Goal: Information Seeking & Learning: Learn about a topic

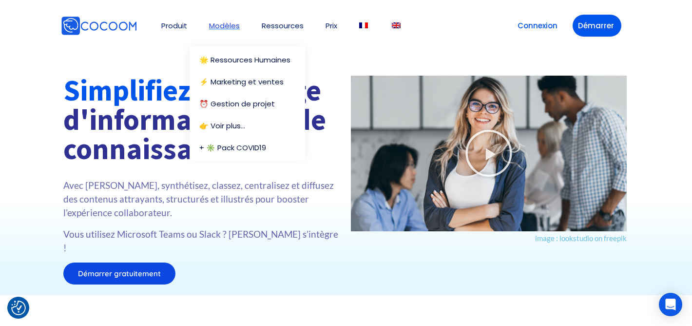
click at [228, 22] on link "Modèles" at bounding box center [224, 25] width 31 height 7
click at [236, 81] on link "⚡️ Marketing et ventes" at bounding box center [247, 81] width 96 height 7
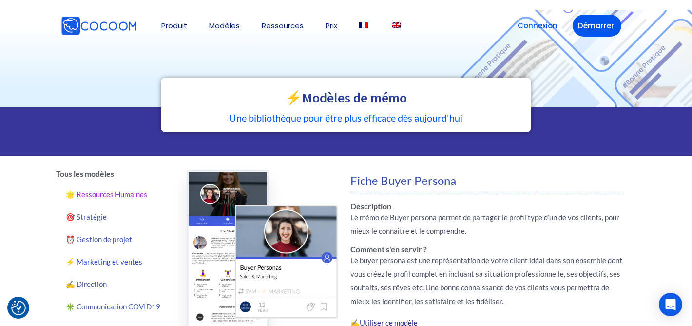
click at [118, 194] on link "🌟 Ressources Humaines" at bounding box center [114, 194] width 116 height 22
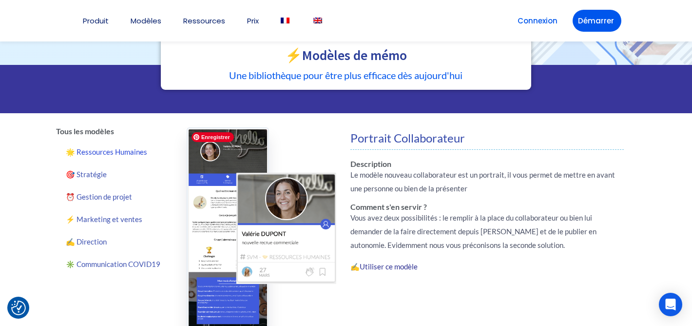
scroll to position [43, 0]
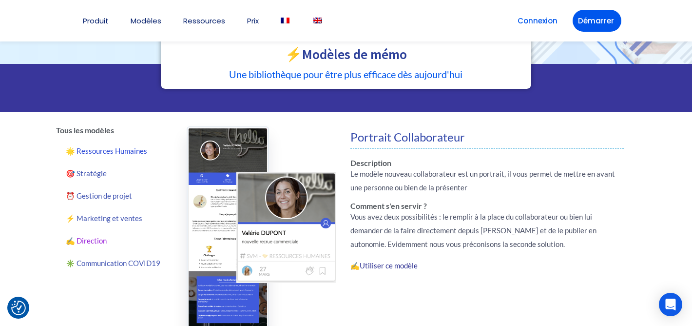
click at [95, 242] on link "✍️ Direction" at bounding box center [114, 240] width 116 height 22
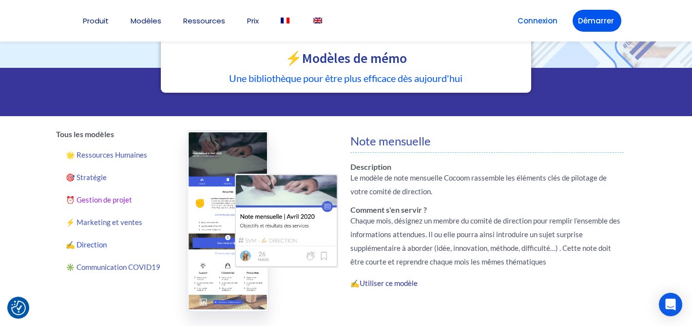
scroll to position [40, 0]
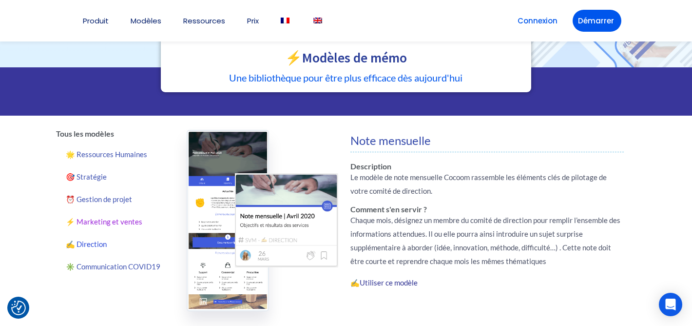
click at [114, 220] on link "⚡️ Marketing et ventes" at bounding box center [114, 221] width 116 height 22
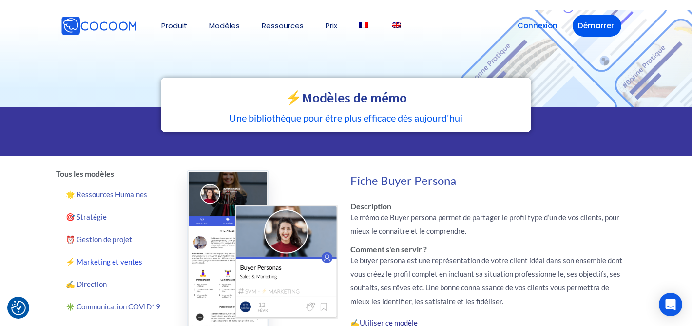
click at [118, 22] on img at bounding box center [99, 26] width 76 height 20
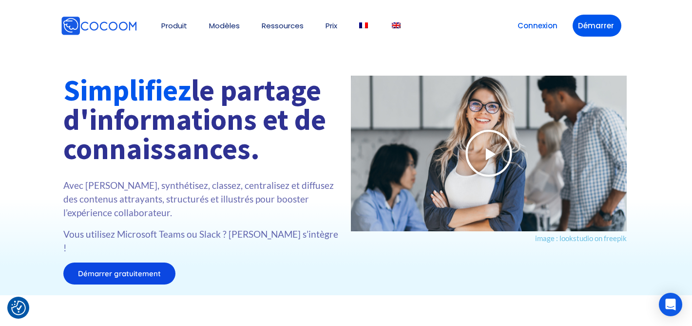
click at [490, 142] on icon at bounding box center [489, 153] width 49 height 49
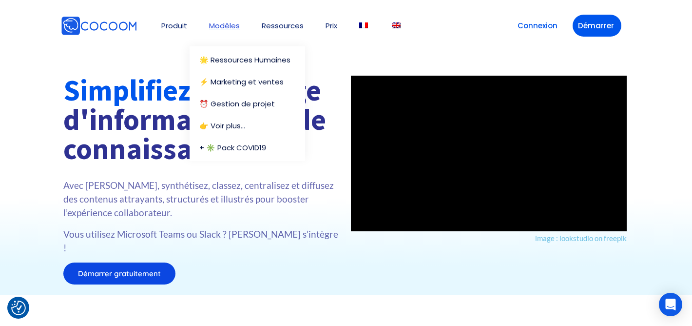
click at [228, 22] on link "Modèles" at bounding box center [224, 25] width 31 height 7
click at [234, 54] on li "🌟 Ressources Humaines" at bounding box center [248, 59] width 116 height 27
click at [234, 60] on link "🌟 Ressources Humaines" at bounding box center [249, 59] width 101 height 7
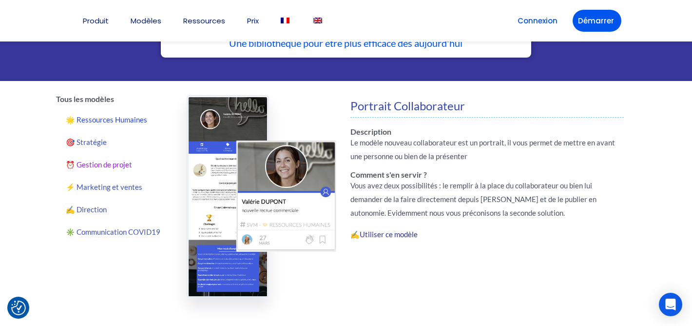
scroll to position [77, 0]
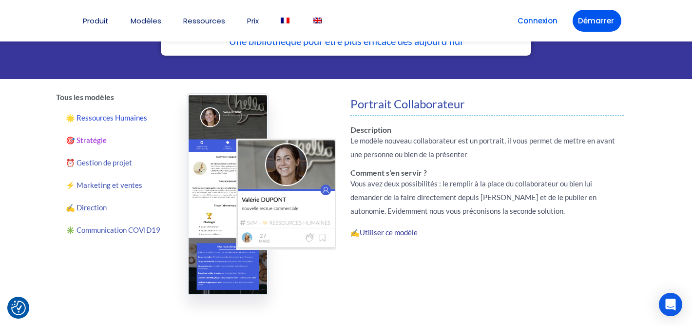
click at [95, 138] on link "🎯 Stratégie" at bounding box center [114, 140] width 116 height 22
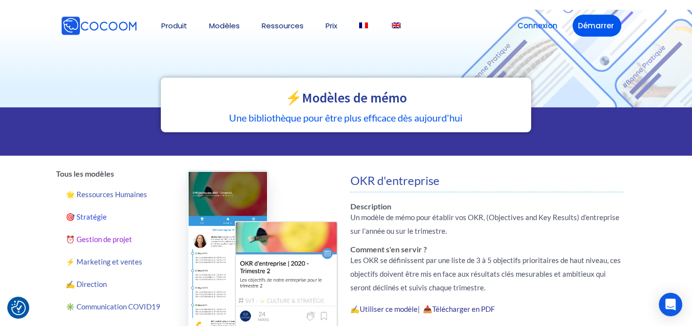
click at [99, 234] on link "⏰ Gestion de projet" at bounding box center [114, 239] width 116 height 22
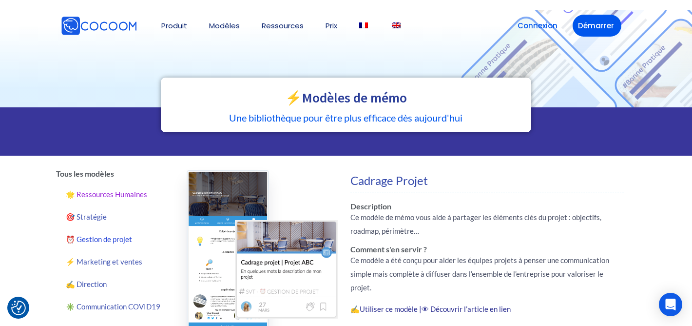
click at [107, 197] on link "🌟 Ressources Humaines" at bounding box center [114, 194] width 116 height 22
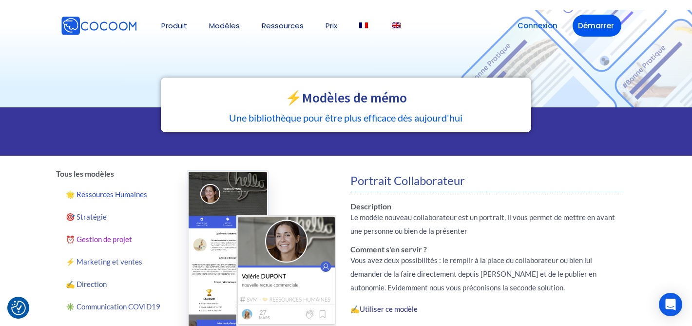
click at [119, 236] on link "⏰ Gestion de projet" at bounding box center [114, 239] width 116 height 22
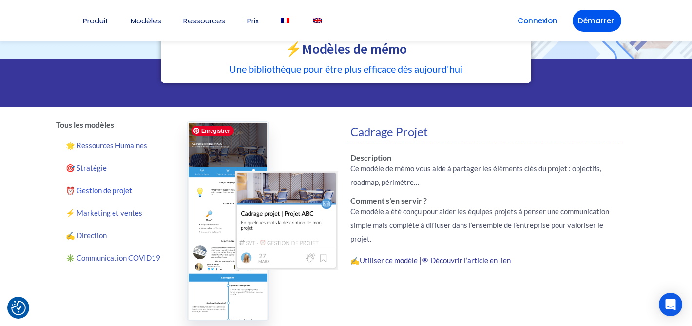
scroll to position [49, 0]
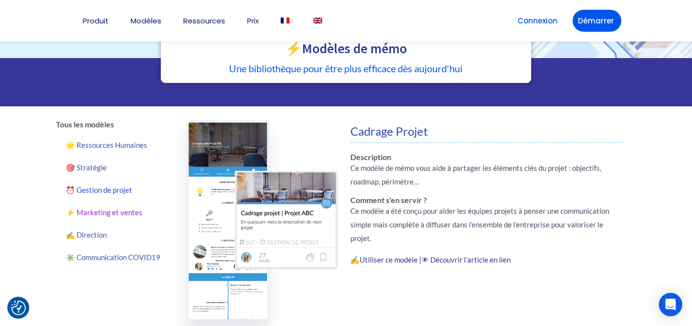
click at [112, 211] on link "⚡️ Marketing et ventes" at bounding box center [114, 212] width 116 height 22
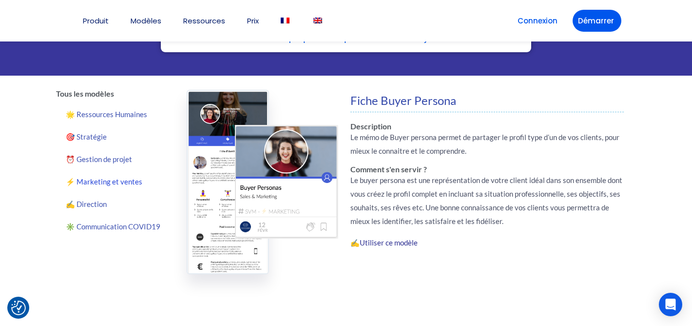
scroll to position [80, 0]
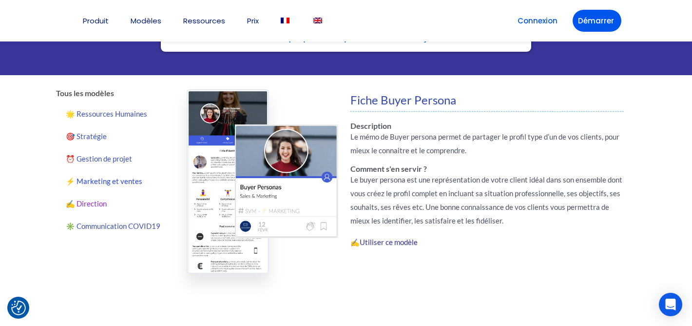
click at [92, 204] on link "✍️ Direction" at bounding box center [114, 203] width 116 height 22
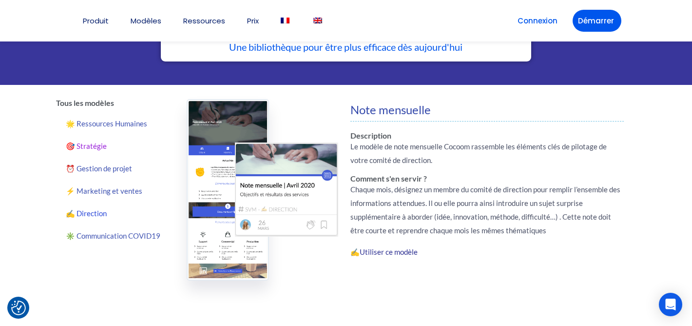
scroll to position [72, 0]
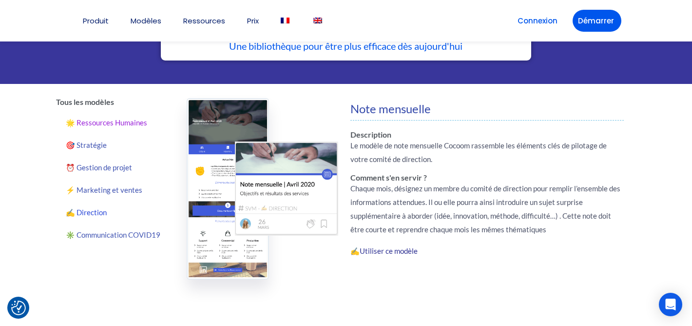
click at [113, 122] on link "🌟 Ressources Humaines" at bounding box center [114, 122] width 116 height 22
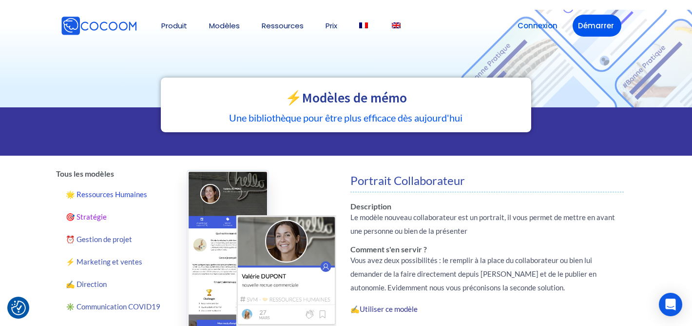
click at [87, 215] on link "🎯 Stratégie" at bounding box center [114, 216] width 116 height 22
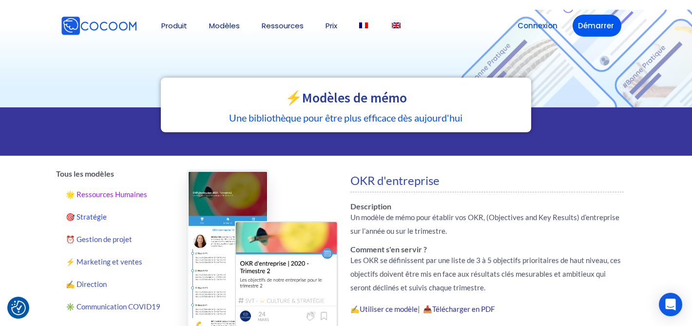
click at [98, 197] on link "🌟 Ressources Humaines" at bounding box center [114, 194] width 116 height 22
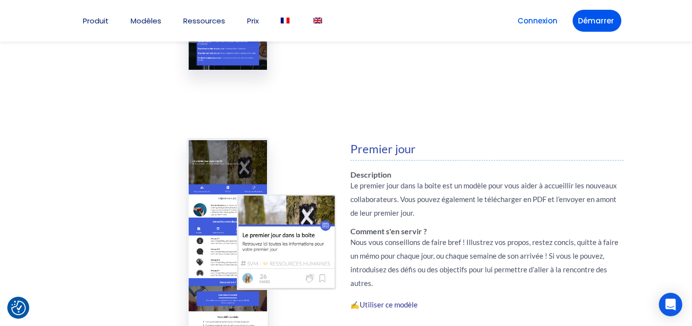
scroll to position [146, 0]
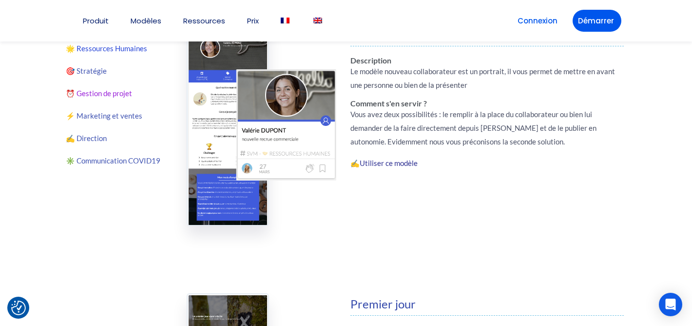
click at [113, 93] on link "⏰ Gestion de projet" at bounding box center [114, 93] width 116 height 22
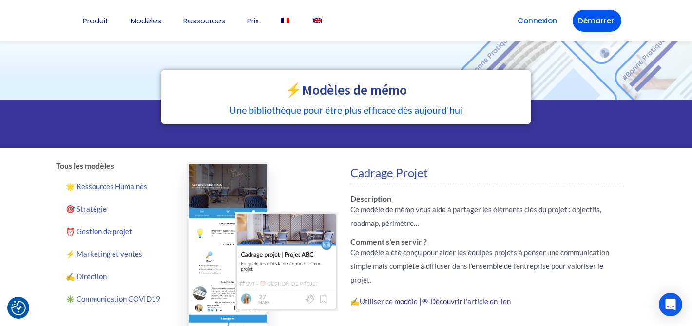
scroll to position [9, 0]
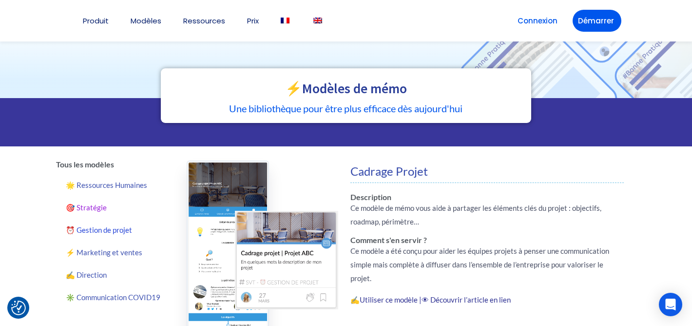
click at [96, 209] on link "🎯 Stratégie" at bounding box center [114, 207] width 116 height 22
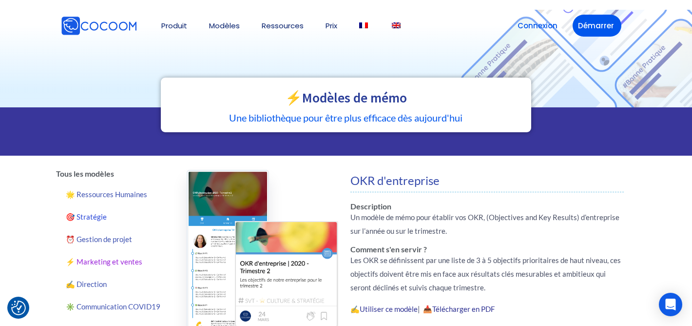
click at [108, 260] on link "⚡️ Marketing et ventes" at bounding box center [114, 261] width 116 height 22
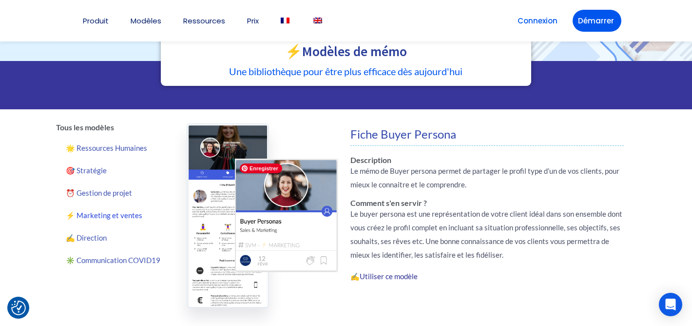
scroll to position [56, 0]
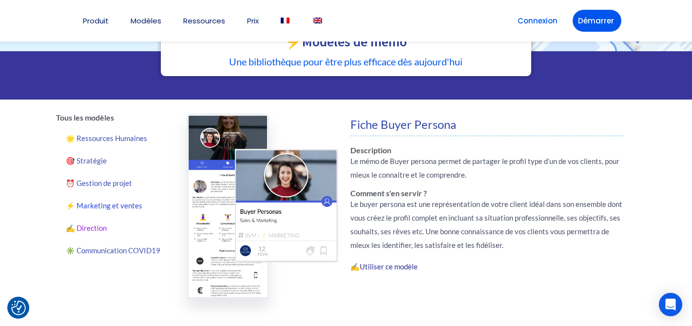
click at [99, 229] on link "✍️ Direction" at bounding box center [114, 228] width 116 height 22
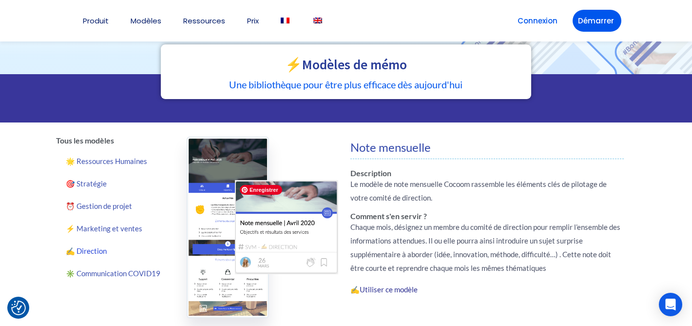
scroll to position [42, 0]
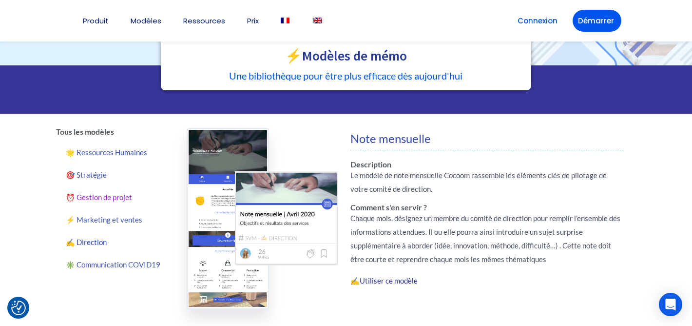
click at [104, 196] on link "⏰ Gestion de projet" at bounding box center [114, 197] width 116 height 22
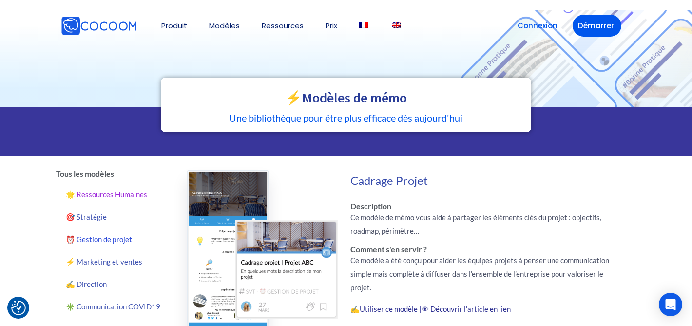
click at [104, 195] on link "🌟 Ressources Humaines" at bounding box center [114, 194] width 116 height 22
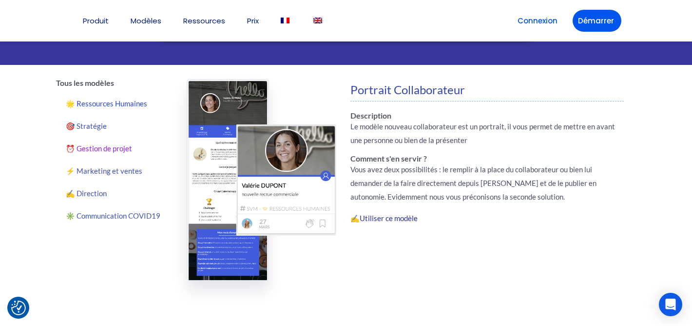
scroll to position [92, 0]
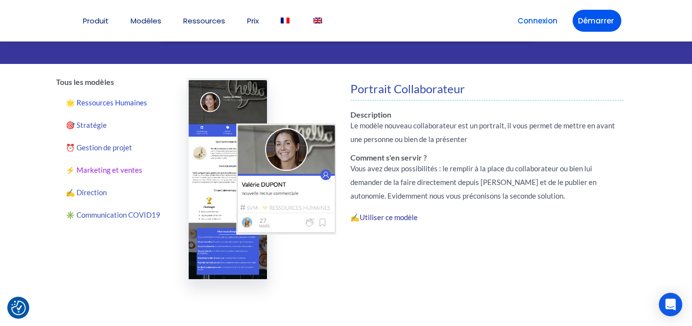
click at [111, 173] on link "⚡️ Marketing et ventes" at bounding box center [114, 169] width 116 height 22
